Goal: Find specific page/section: Find specific page/section

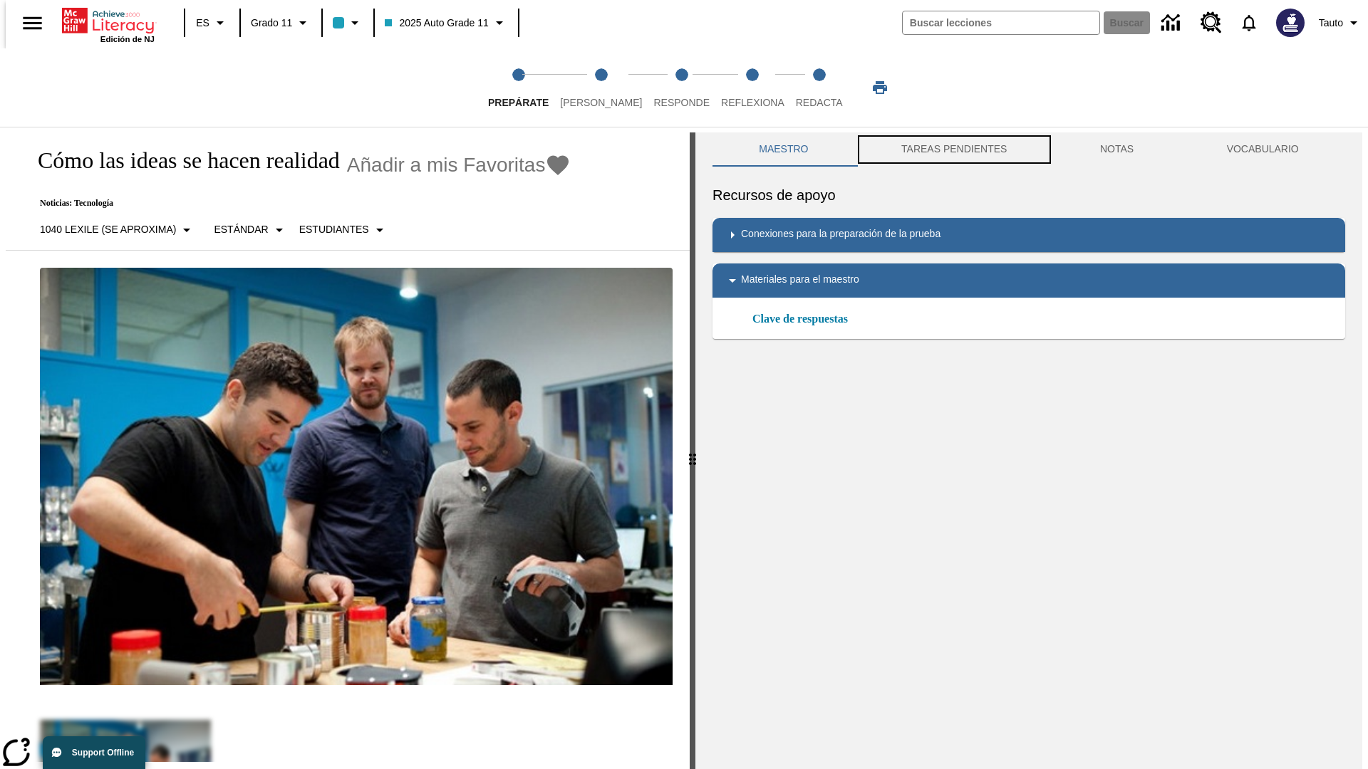
click at [952, 150] on button "TAREAS PENDIENTES" at bounding box center [954, 149] width 199 height 34
